Goal: Task Accomplishment & Management: Use online tool/utility

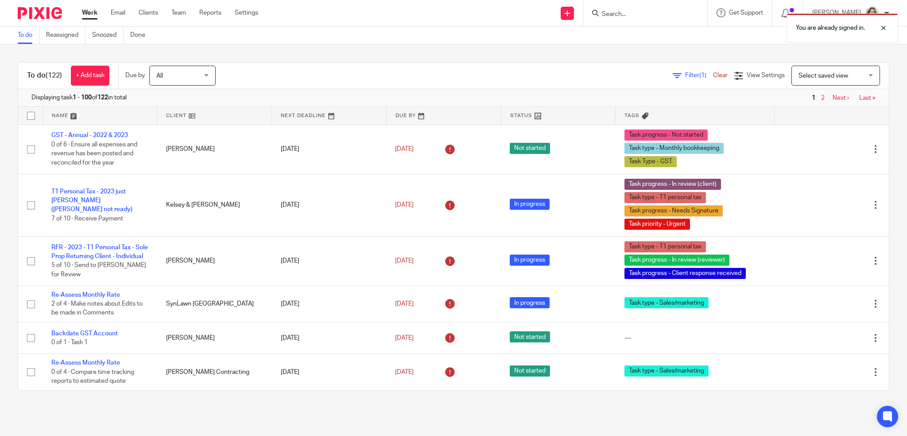
click at [661, 14] on div "You are already signed in." at bounding box center [676, 26] width 445 height 34
click at [624, 12] on div "You are already signed in." at bounding box center [676, 26] width 445 height 34
click at [624, 13] on div "You are already signed in." at bounding box center [676, 26] width 445 height 34
click at [632, 16] on div "You are already signed in." at bounding box center [676, 26] width 445 height 34
click at [884, 27] on div at bounding box center [877, 28] width 24 height 11
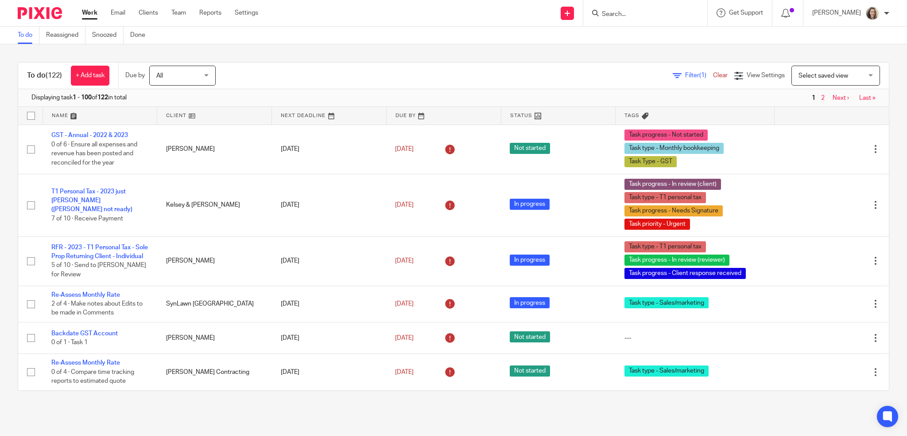
click at [668, 16] on input "Search" at bounding box center [641, 15] width 80 height 8
click at [652, 15] on input "Search" at bounding box center [641, 15] width 80 height 8
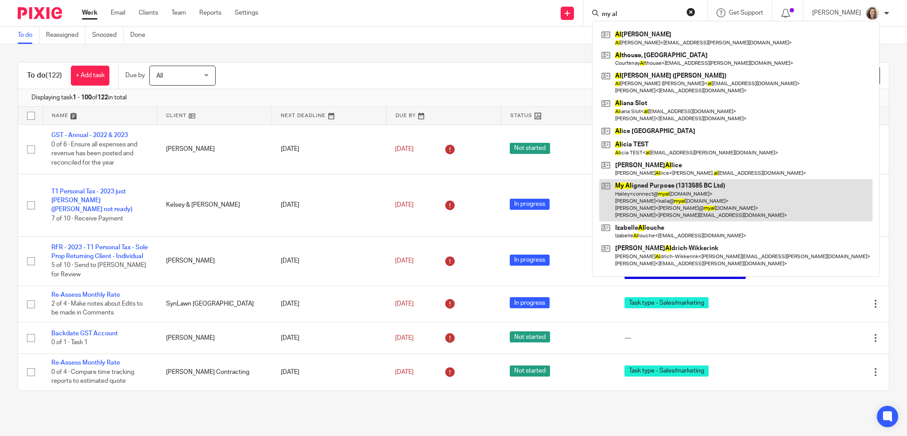
type input "my al"
click at [640, 197] on link at bounding box center [735, 200] width 273 height 42
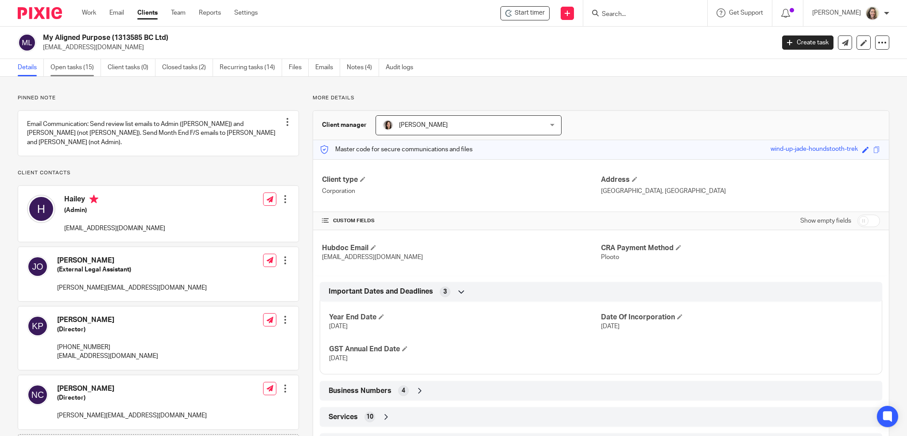
click at [79, 70] on link "Open tasks (15)" at bounding box center [76, 67] width 51 height 17
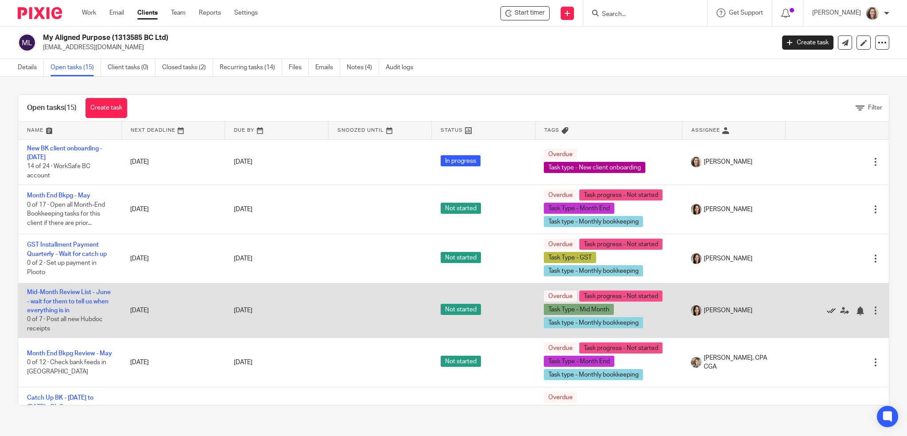
click at [827, 310] on icon at bounding box center [831, 310] width 9 height 9
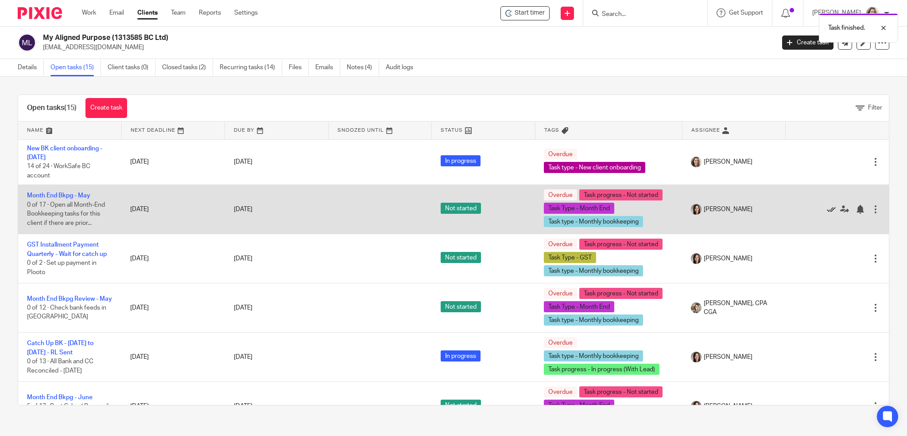
click at [827, 210] on icon at bounding box center [831, 209] width 9 height 9
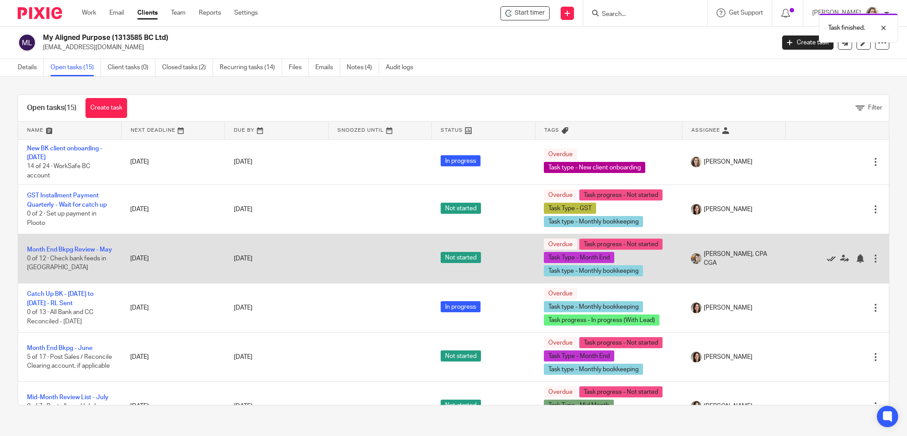
click at [827, 258] on icon at bounding box center [831, 258] width 9 height 9
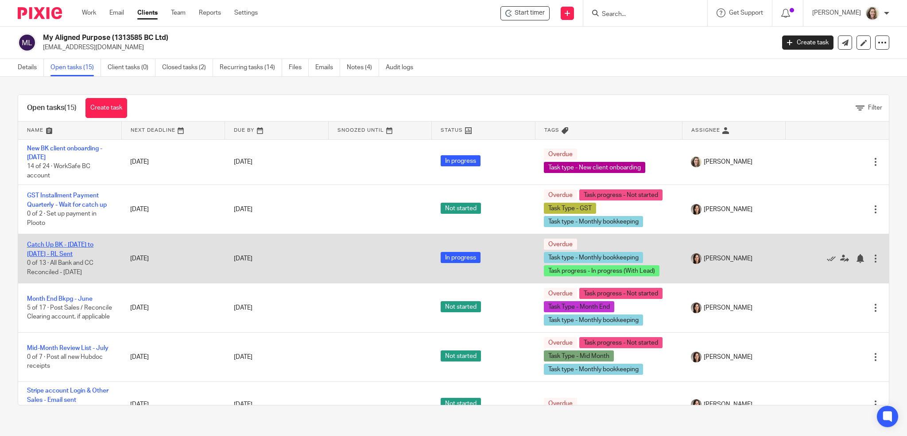
click at [71, 255] on link "Catch Up BK - July 2024 to April 2025 - RL Sent" at bounding box center [60, 248] width 66 height 15
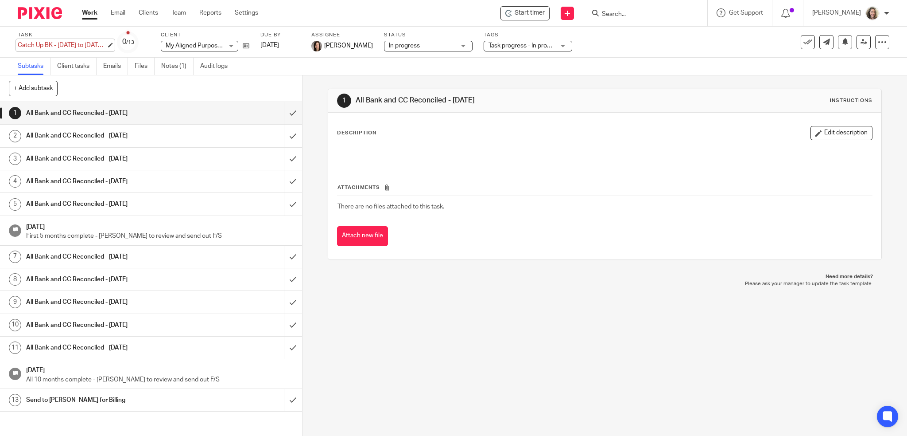
click at [72, 43] on div "Catch Up BK - July 2024 to April 2025 - RL Sent Save Catch Up BK - July 2024 to…" at bounding box center [62, 45] width 89 height 9
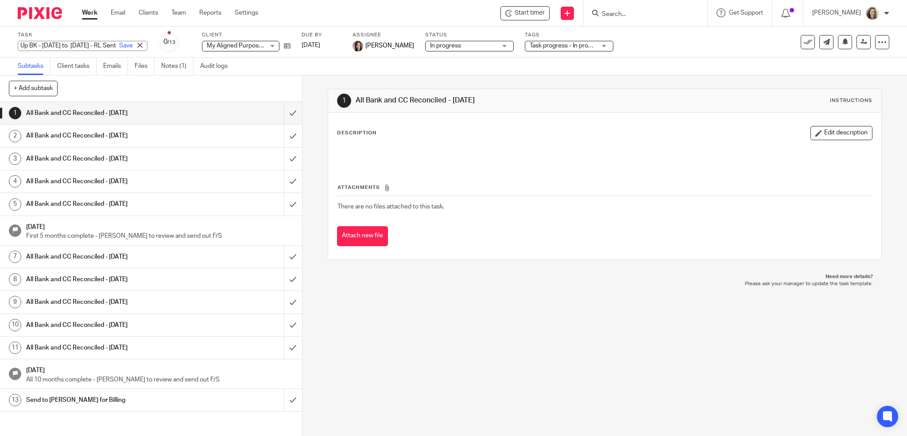
scroll to position [0, 41]
type input "Catch Up BK - July 2024 to June 2025 - RL Sent"
click at [119, 45] on link "Save" at bounding box center [126, 45] width 14 height 9
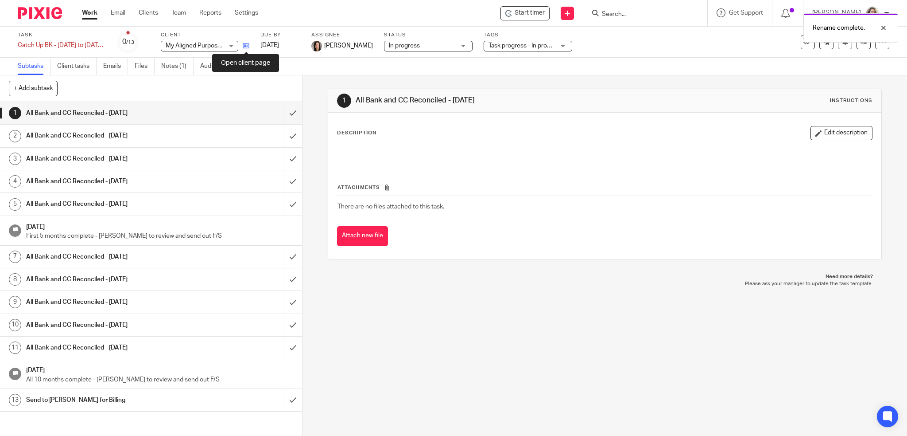
click at [247, 47] on icon at bounding box center [246, 46] width 7 height 7
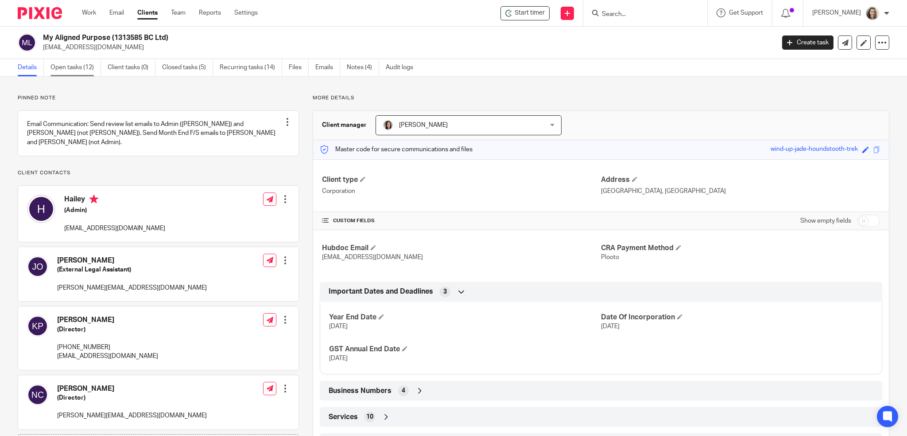
click at [57, 73] on link "Open tasks (12)" at bounding box center [76, 67] width 51 height 17
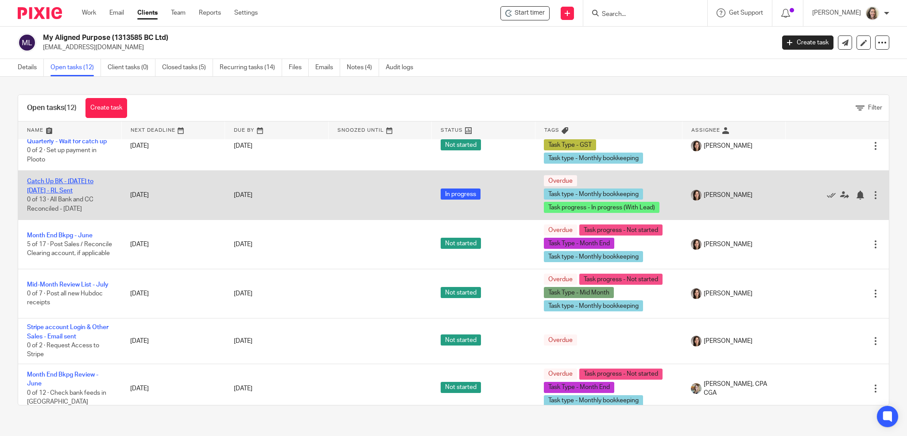
scroll to position [89, 0]
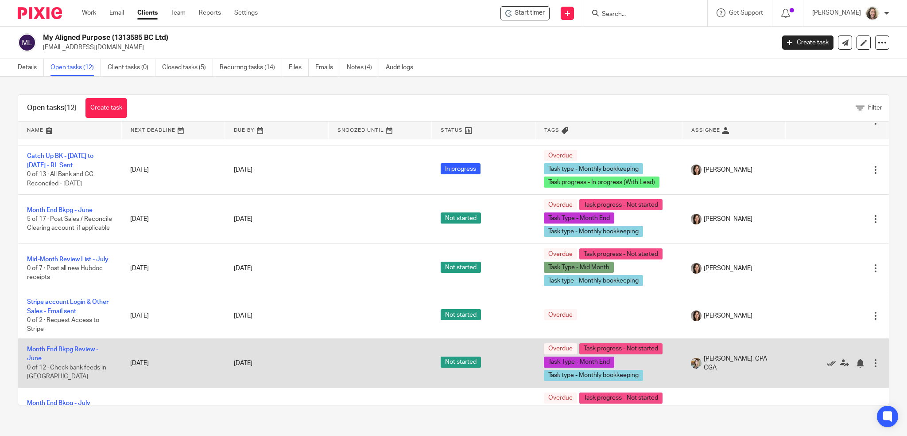
click at [827, 363] on icon at bounding box center [831, 362] width 9 height 9
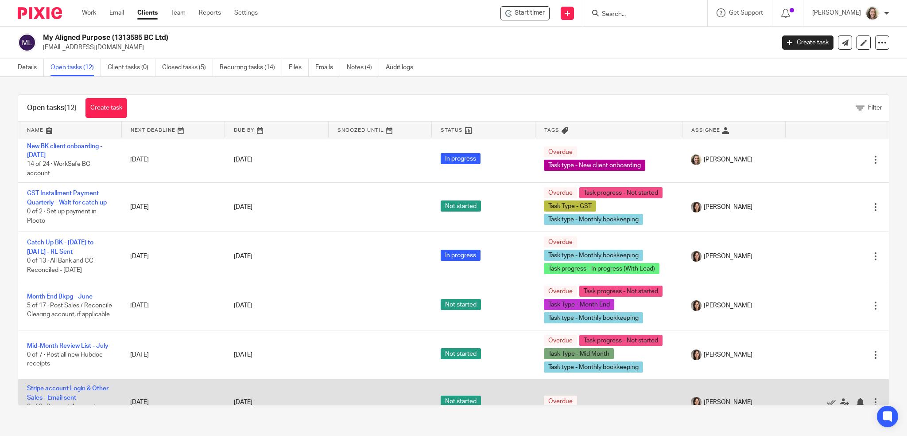
scroll to position [0, 0]
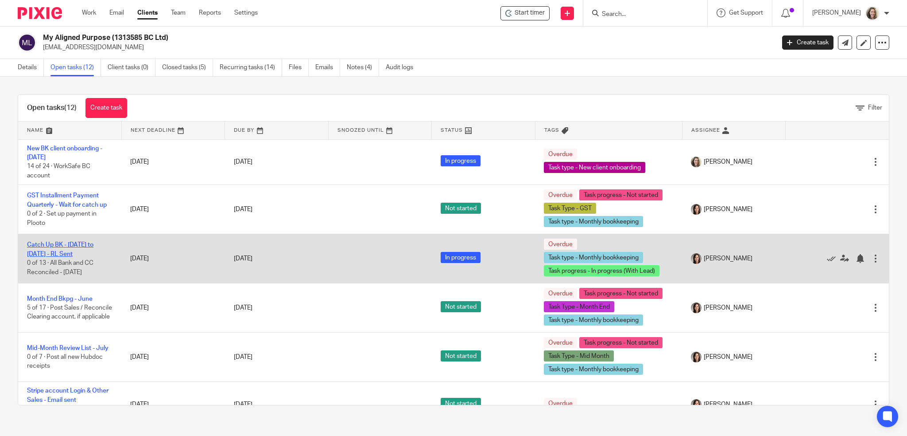
click at [66, 244] on link "Catch Up BK - [DATE] to [DATE] - RL Sent" at bounding box center [60, 248] width 66 height 15
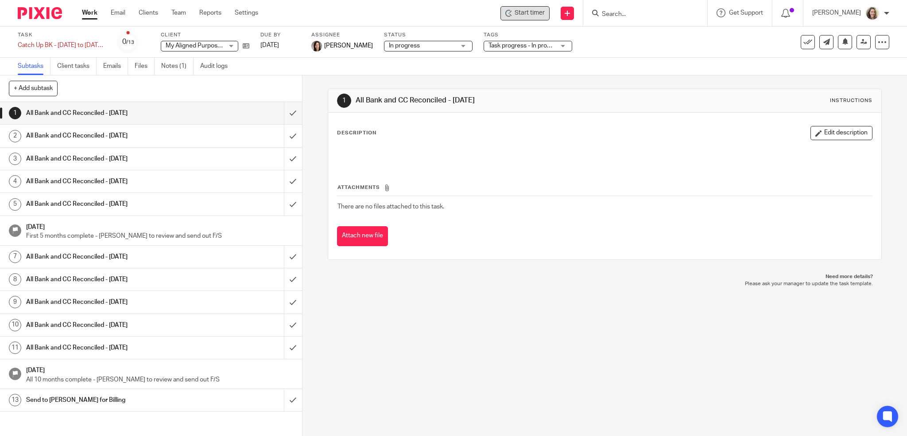
click at [527, 16] on span "Start timer" at bounding box center [530, 12] width 30 height 9
click at [531, 12] on span "Start timer" at bounding box center [530, 12] width 30 height 9
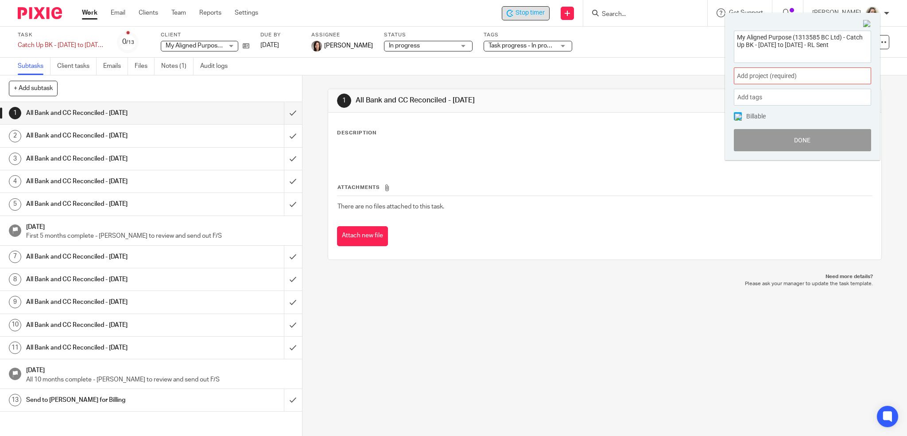
click at [809, 79] on span "Add project (required) :" at bounding box center [793, 75] width 112 height 9
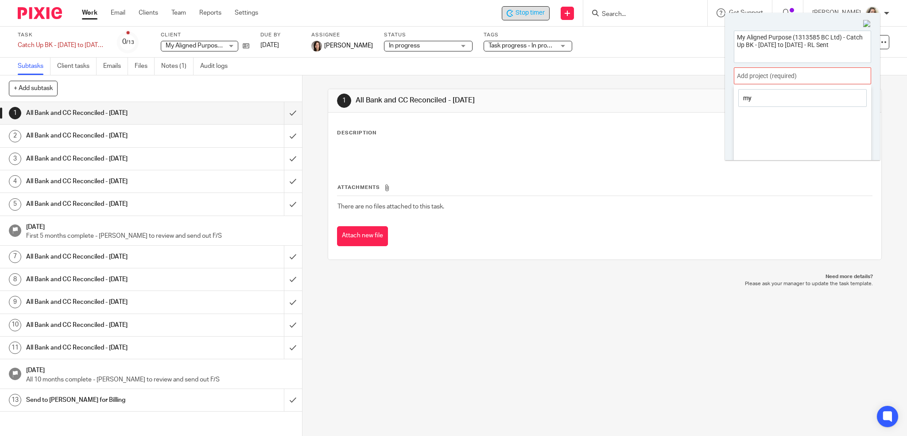
type input "m"
type input "3585"
click at [767, 137] on li "1313585 BC LTD" at bounding box center [801, 140] width 116 height 9
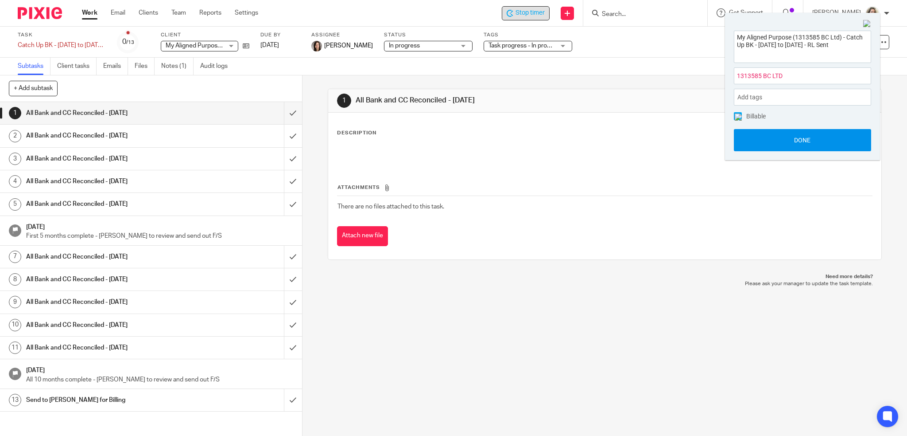
click at [798, 139] on button "Done" at bounding box center [802, 140] width 137 height 22
